Goal: Task Accomplishment & Management: Manage account settings

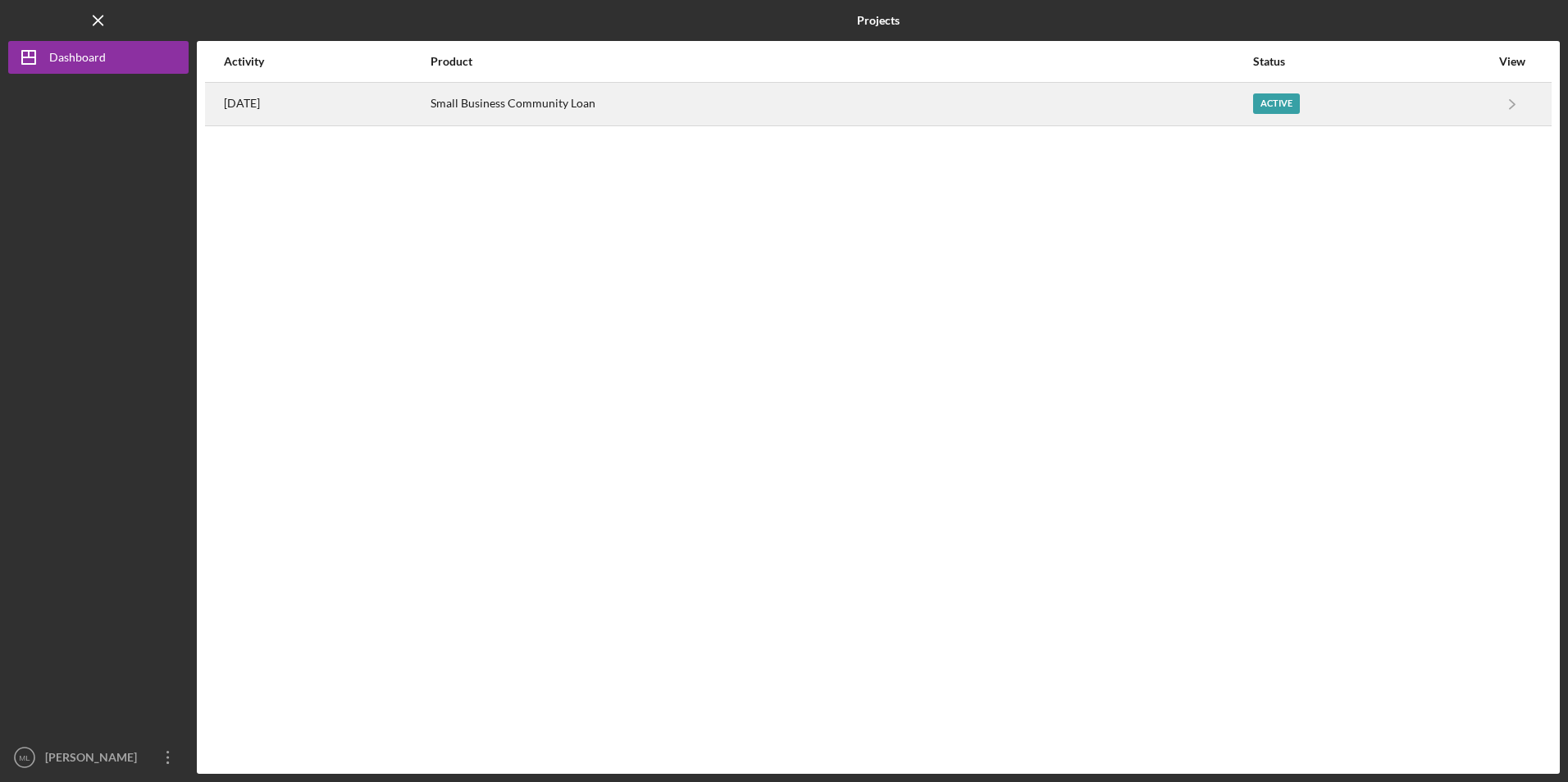
click at [309, 102] on div "[DATE]" at bounding box center [325, 104] width 205 height 41
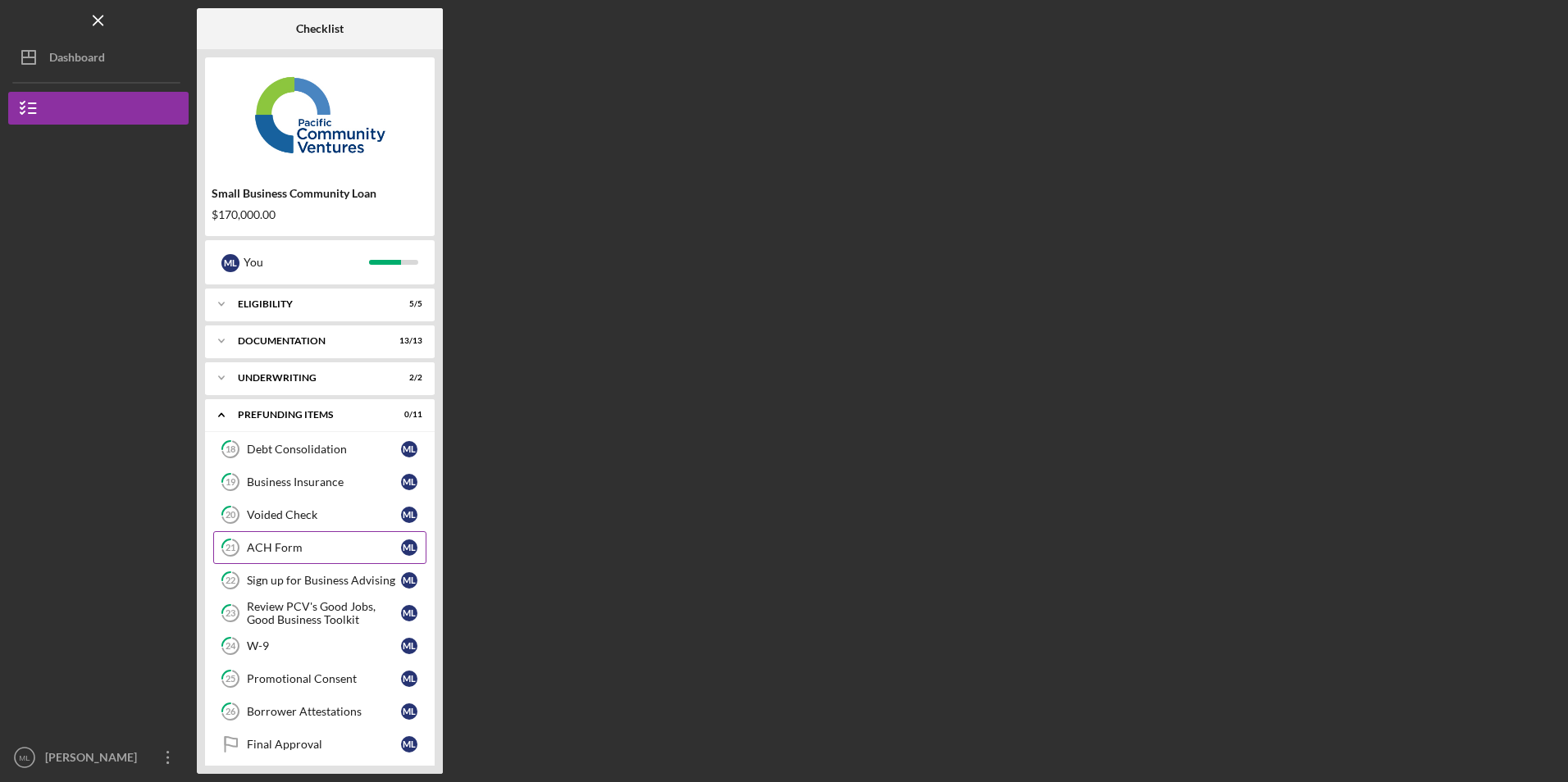
scroll to position [45, 0]
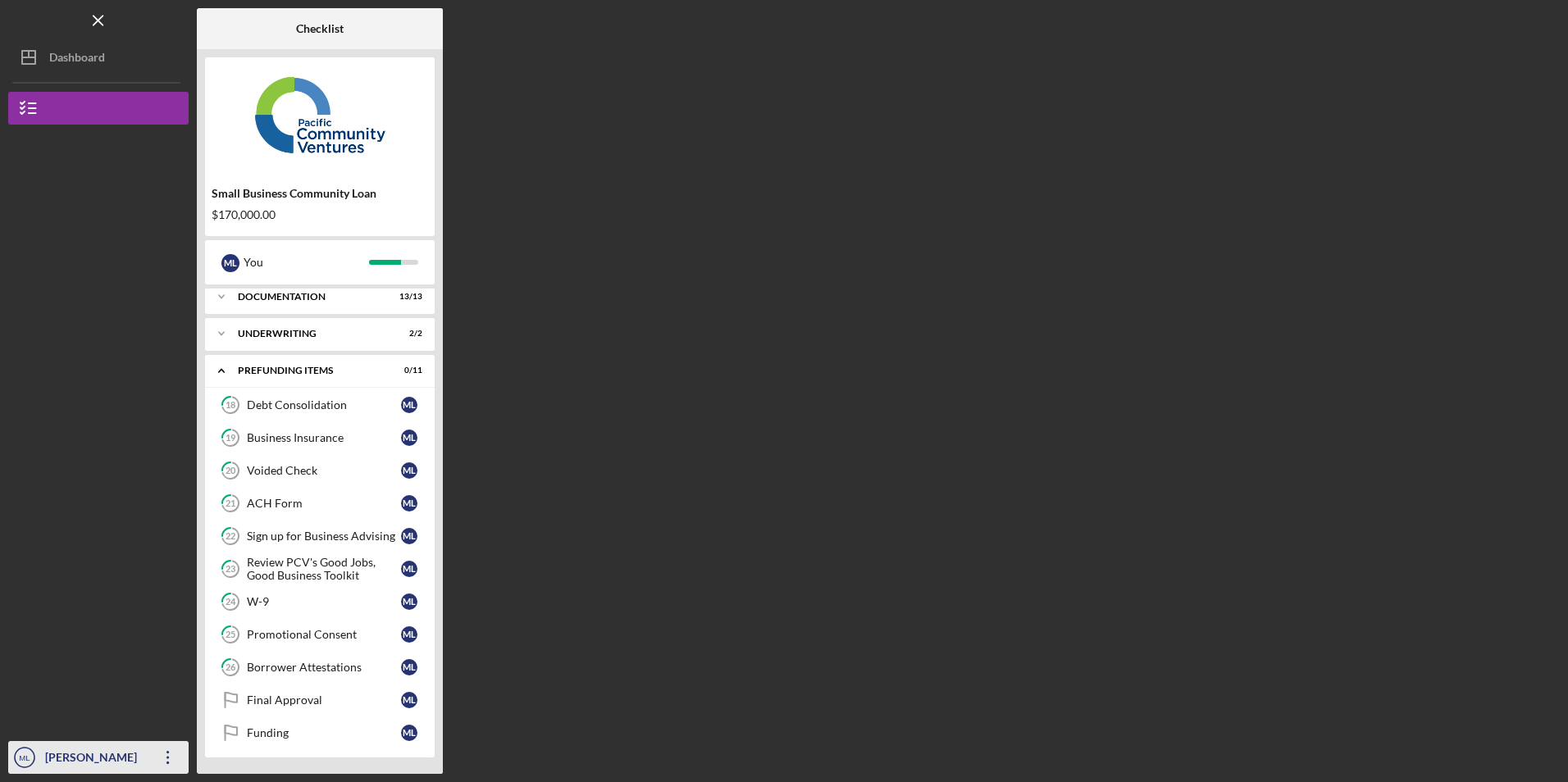
click at [168, 761] on icon "Icon/Overflow" at bounding box center [168, 758] width 41 height 41
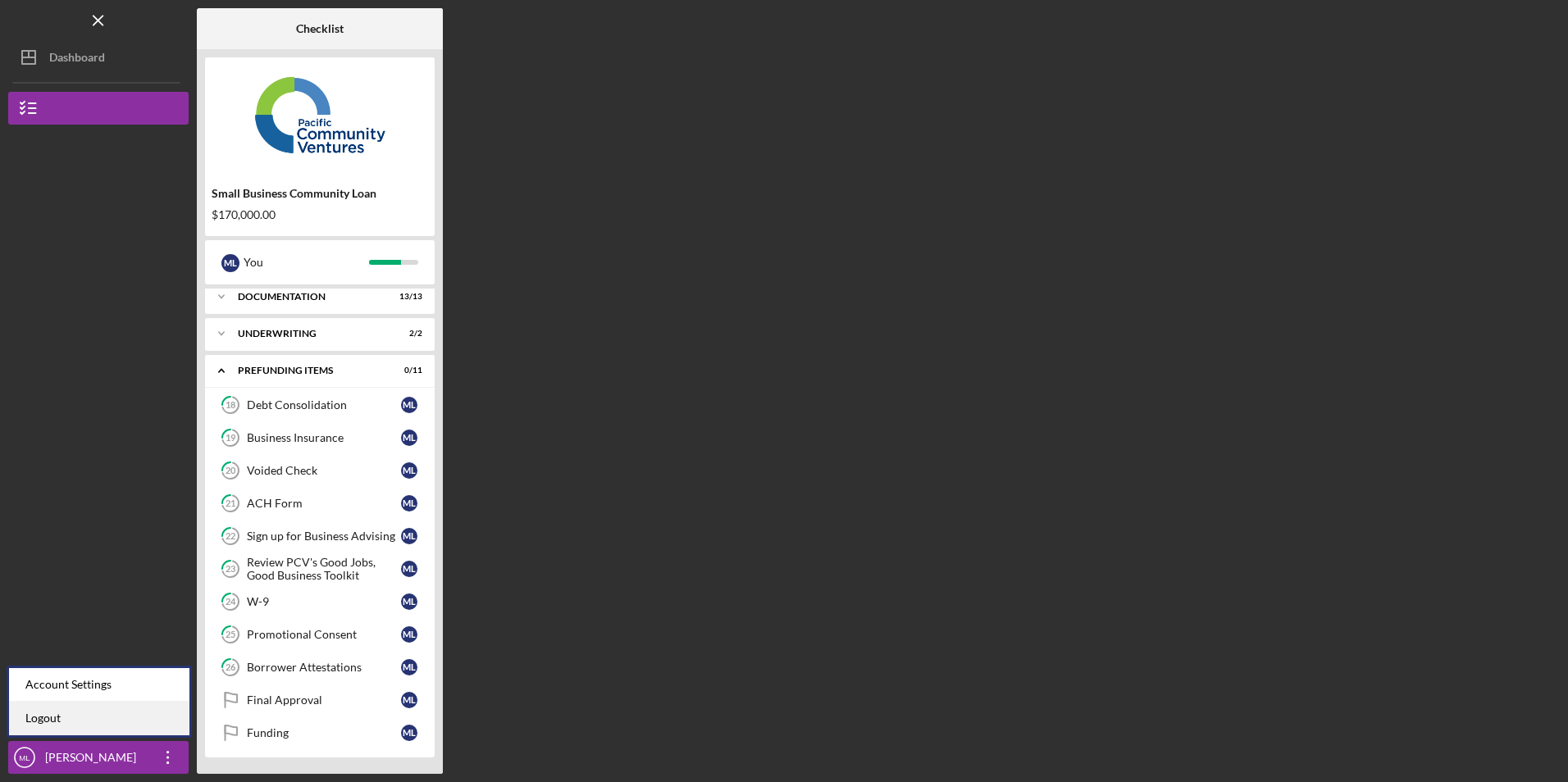
click at [146, 707] on link "Logout" at bounding box center [99, 719] width 181 height 33
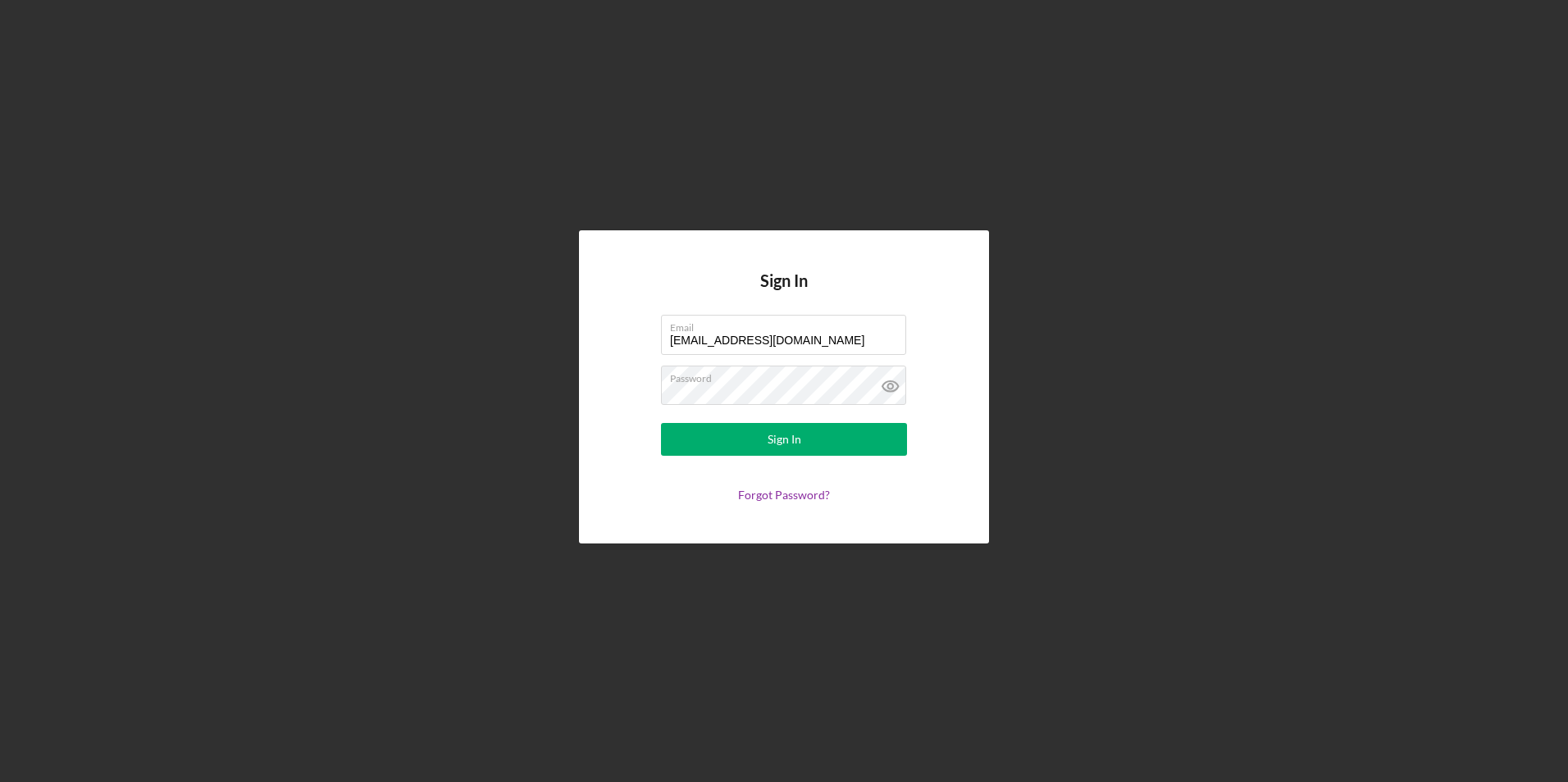
drag, startPoint x: 810, startPoint y: 338, endPoint x: 425, endPoint y: 295, distance: 387.4
click at [425, 295] on div "Sign In Email [EMAIL_ADDRESS][DOMAIN_NAME] Password Sign In Forgot Password?" at bounding box center [784, 387] width 1552 height 774
type input "o"
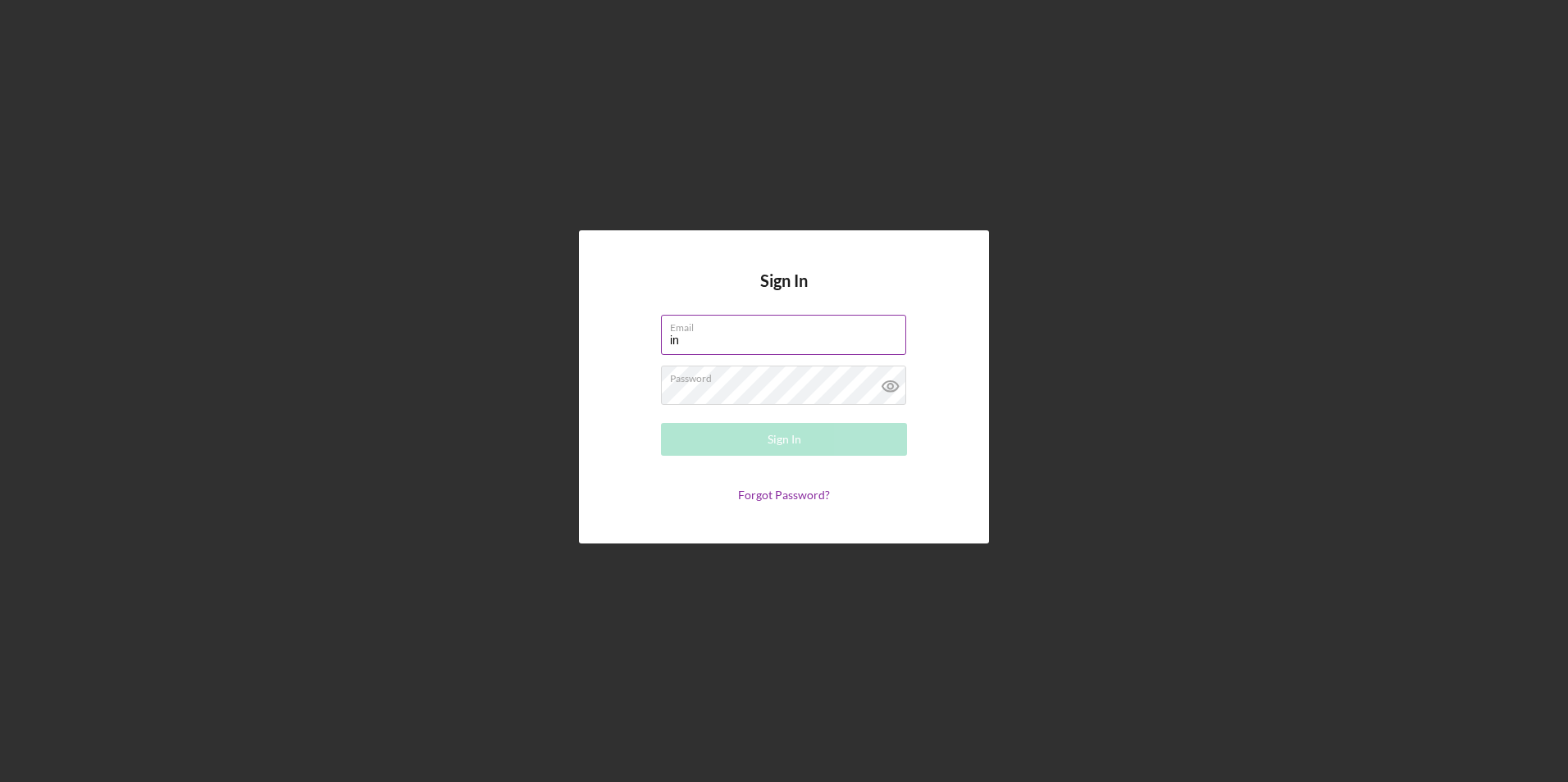
type input "[EMAIL_ADDRESS][DOMAIN_NAME]"
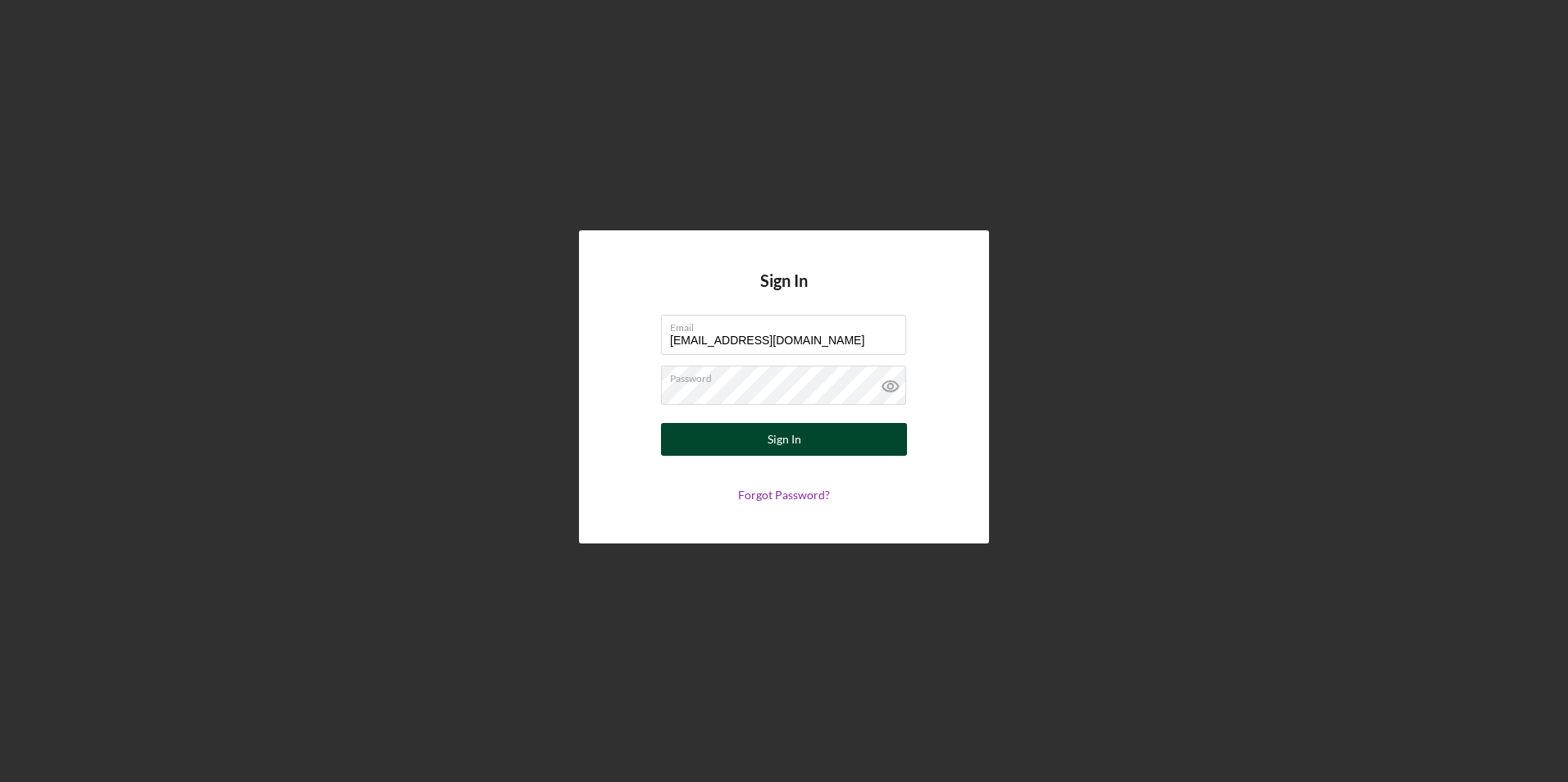
click at [718, 449] on button "Sign In" at bounding box center [784, 439] width 246 height 33
